Goal: Information Seeking & Learning: Compare options

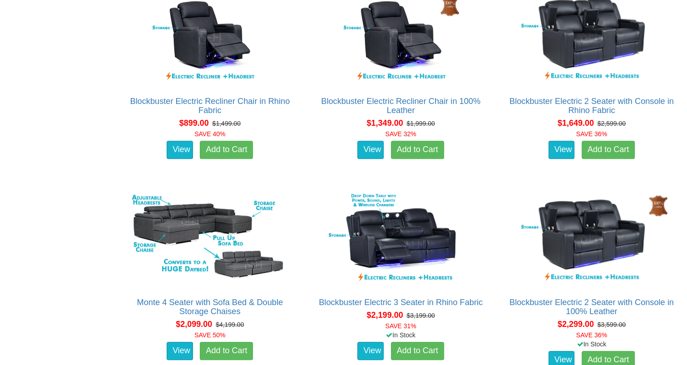
scroll to position [681, 0]
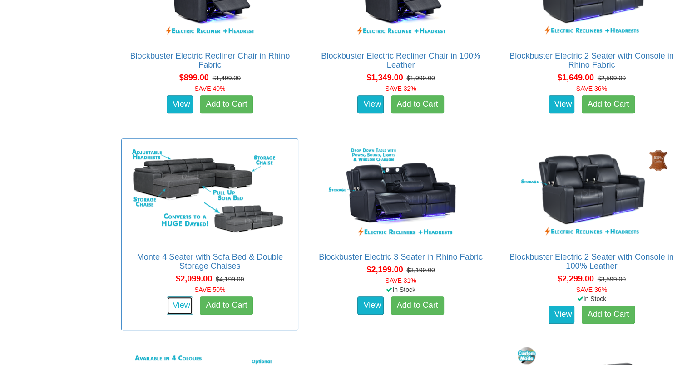
click at [181, 302] on link "View" at bounding box center [180, 305] width 26 height 18
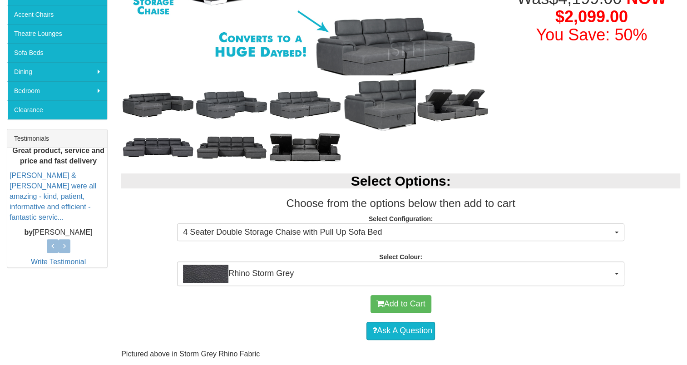
scroll to position [272, 0]
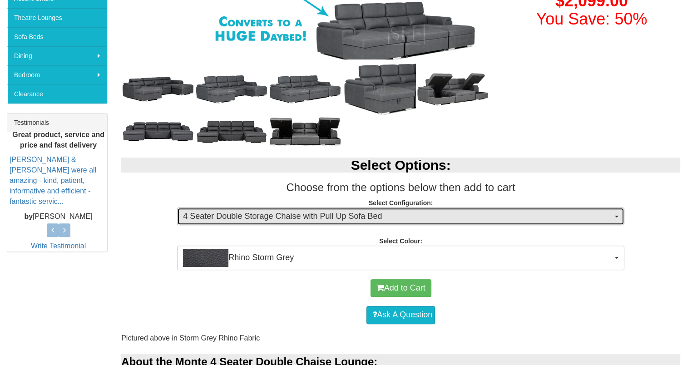
click at [575, 218] on span "4 Seater Double Storage Chaise with Pull Up Sofa Bed" at bounding box center [397, 217] width 429 height 12
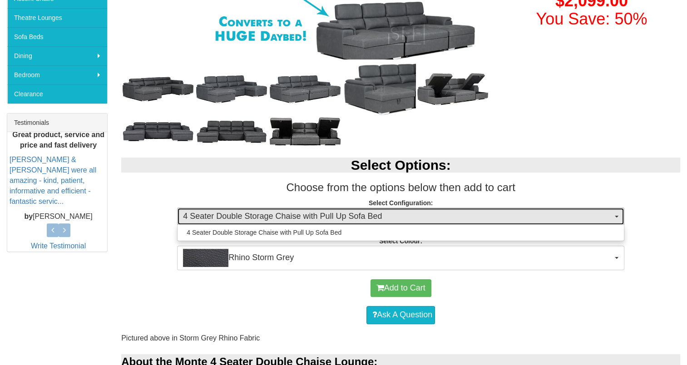
click at [575, 218] on span "4 Seater Double Storage Chaise with Pull Up Sofa Bed" at bounding box center [397, 217] width 429 height 12
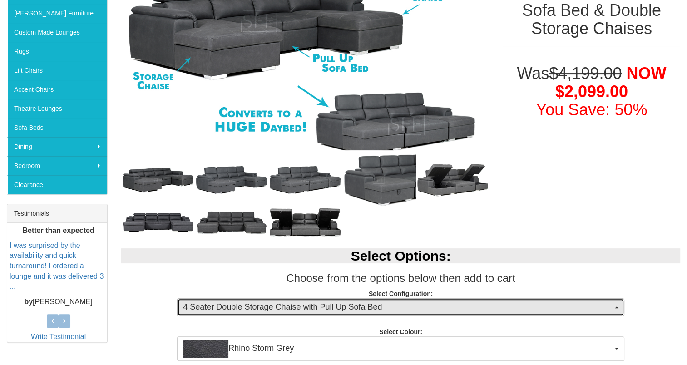
scroll to position [0, 0]
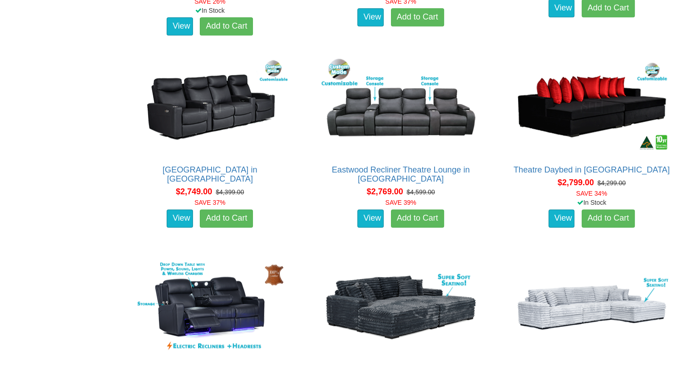
scroll to position [1316, 0]
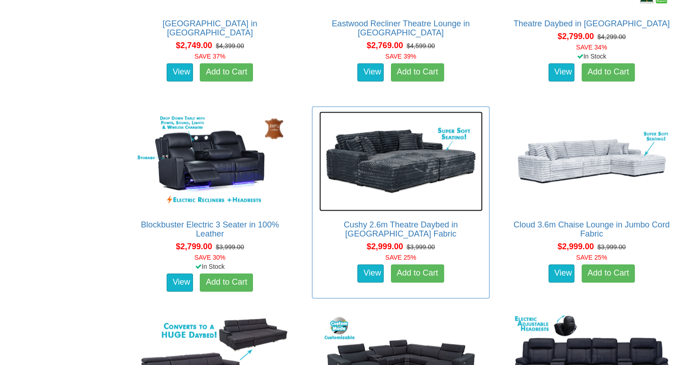
click at [389, 150] on img at bounding box center [400, 161] width 163 height 100
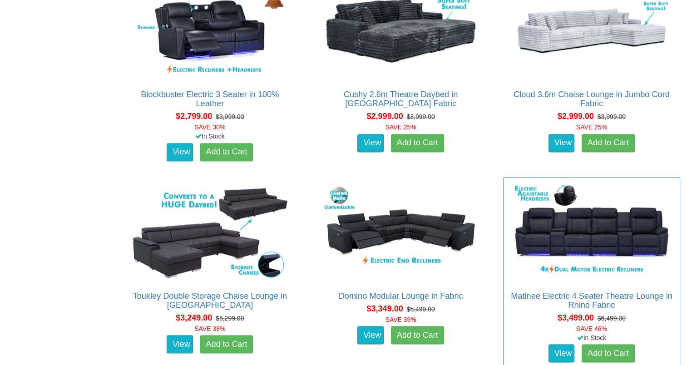
scroll to position [1498, 0]
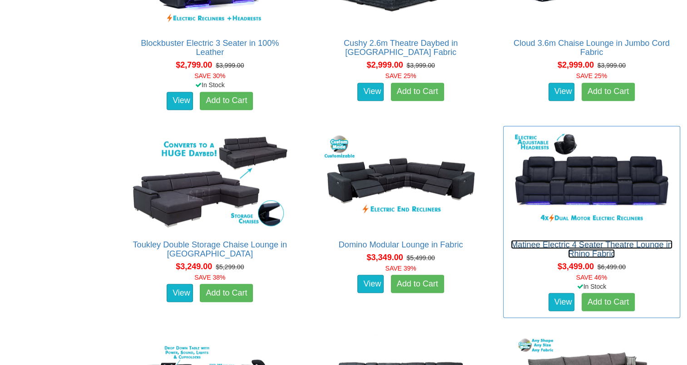
click at [593, 251] on link "Matinee Electric 4 Seater Theatre Lounge in Rhino Fabric" at bounding box center [592, 249] width 162 height 18
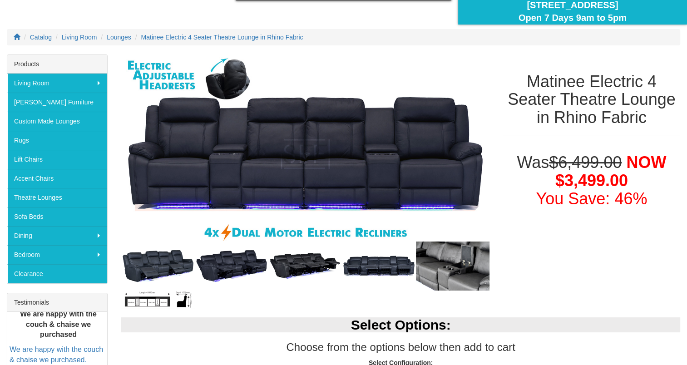
scroll to position [91, 0]
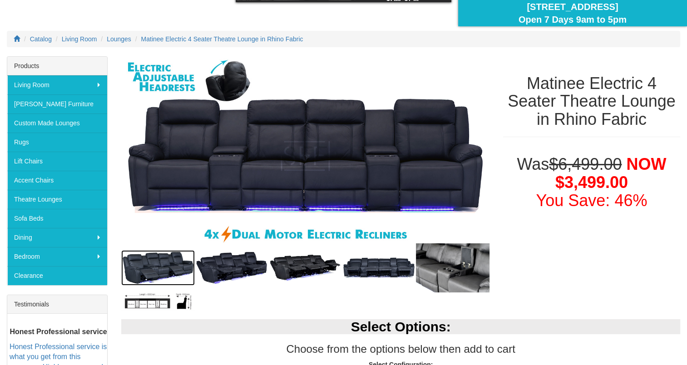
click at [158, 261] on img at bounding box center [158, 267] width 74 height 35
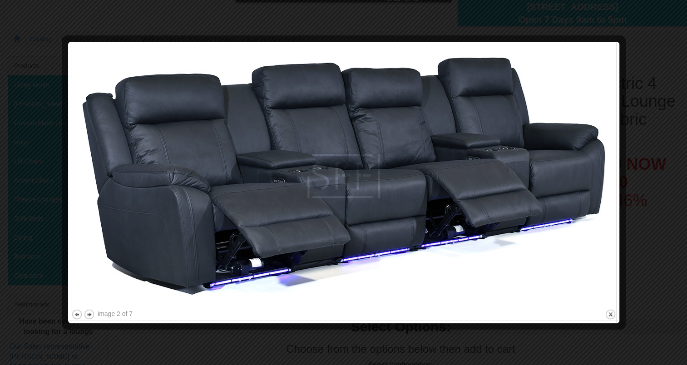
click at [603, 173] on img at bounding box center [343, 176] width 545 height 262
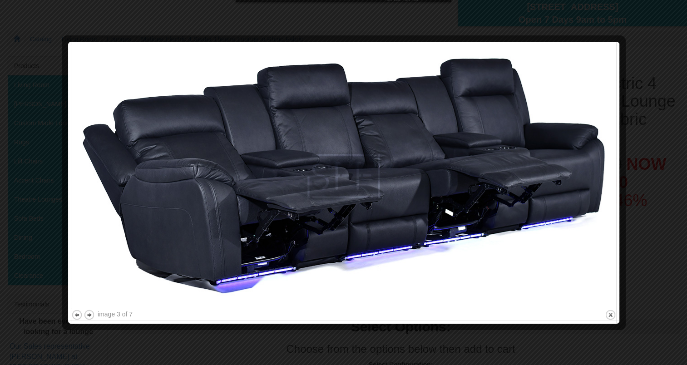
click at [615, 167] on img at bounding box center [343, 176] width 545 height 263
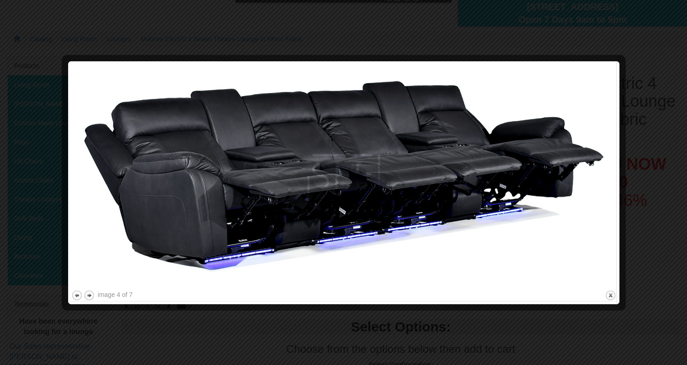
click at [615, 167] on img at bounding box center [343, 176] width 545 height 224
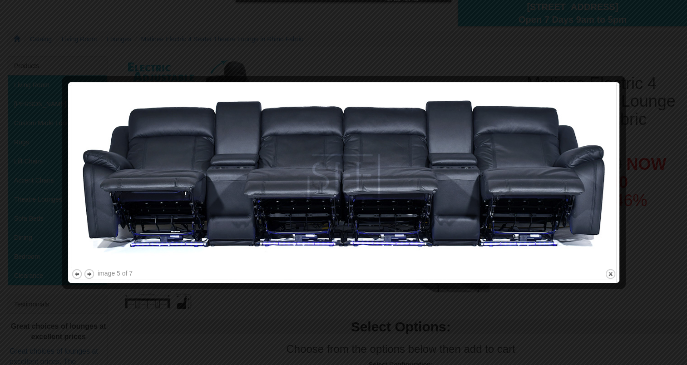
click at [615, 167] on img at bounding box center [343, 176] width 545 height 182
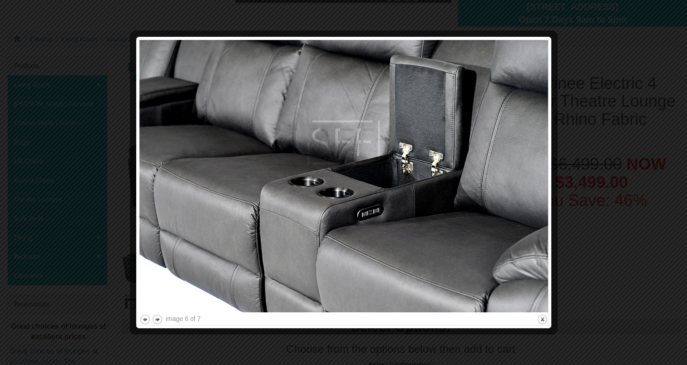
click at [615, 167] on div at bounding box center [343, 182] width 687 height 365
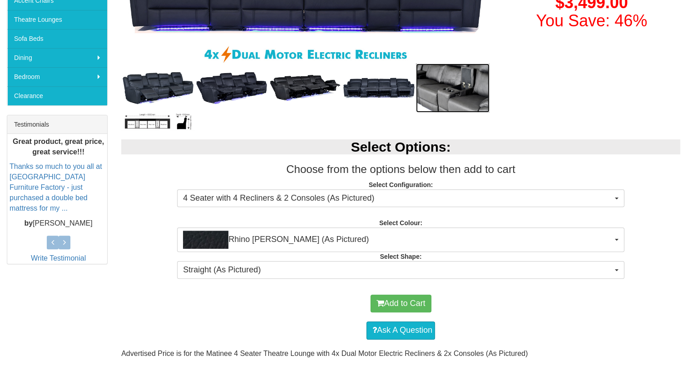
scroll to position [272, 0]
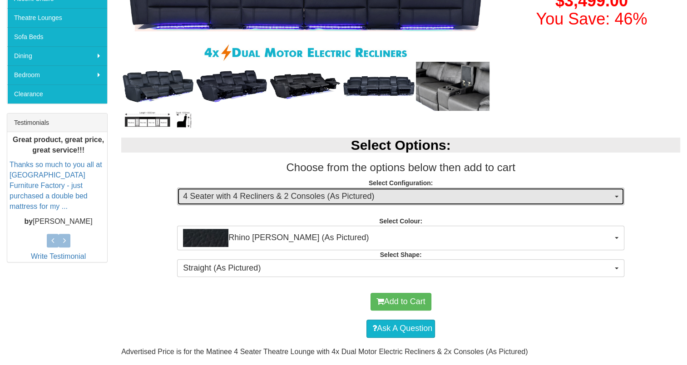
click at [398, 200] on span "4 Seater with 4 Recliners & 2 Consoles (As Pictured)" at bounding box center [397, 197] width 429 height 12
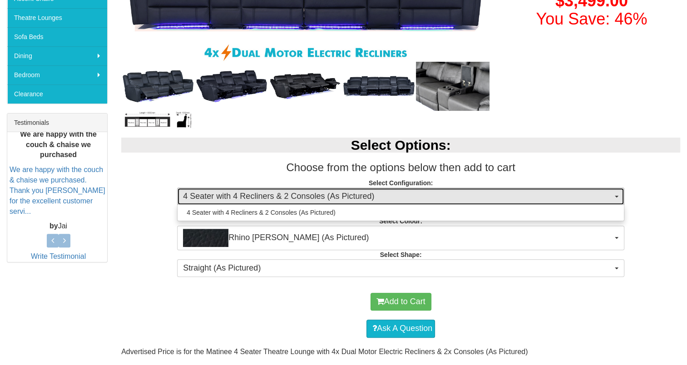
click at [398, 200] on span "4 Seater with 4 Recliners & 2 Consoles (As Pictured)" at bounding box center [397, 197] width 429 height 12
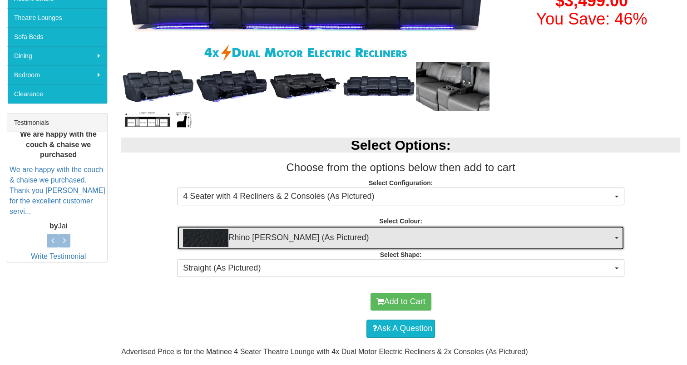
click at [393, 241] on span "Rhino Jett (As Pictured)" at bounding box center [397, 238] width 429 height 18
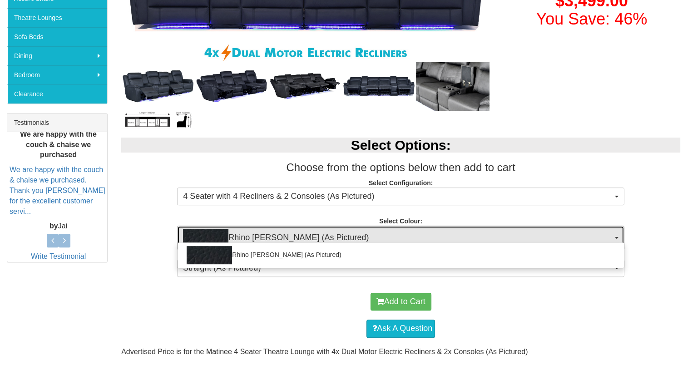
click at [393, 240] on span "Rhino Jett (As Pictured)" at bounding box center [397, 238] width 429 height 18
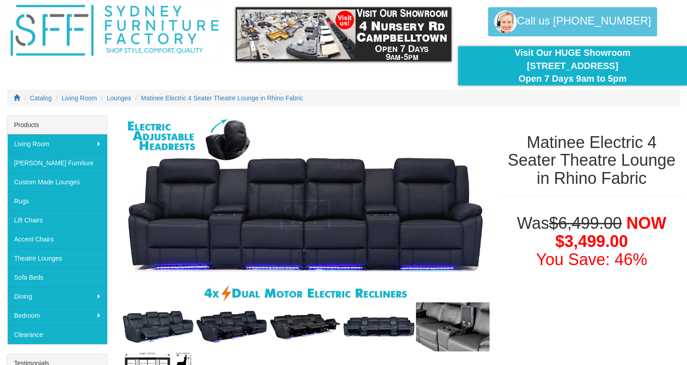
scroll to position [136, 0]
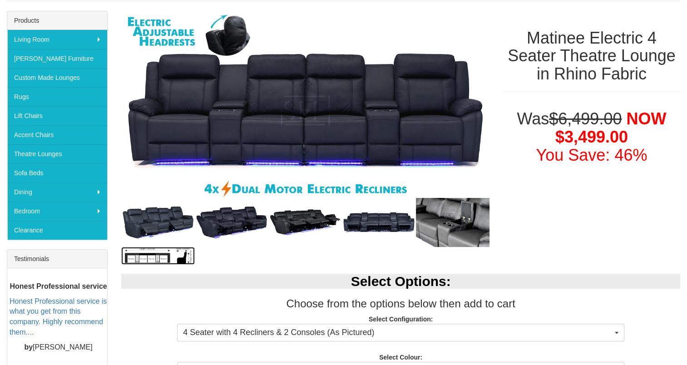
click at [155, 252] on img at bounding box center [158, 256] width 74 height 18
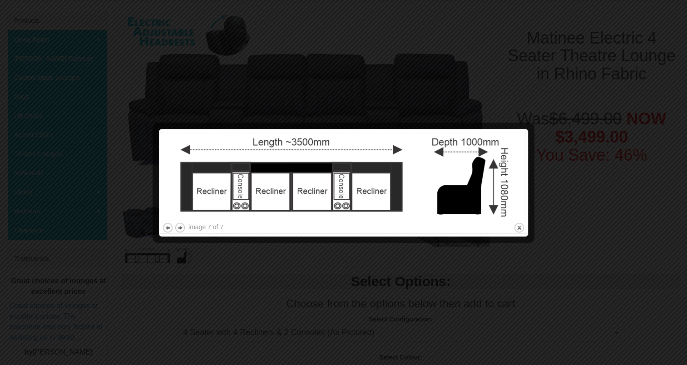
click at [572, 154] on div at bounding box center [343, 182] width 687 height 365
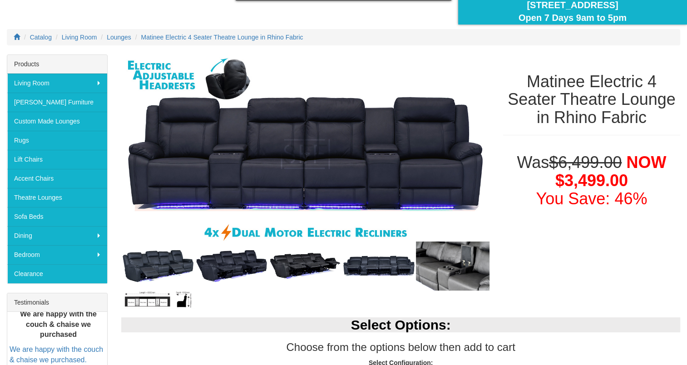
scroll to position [91, 0]
